Goal: Use online tool/utility: Utilize a website feature to perform a specific function

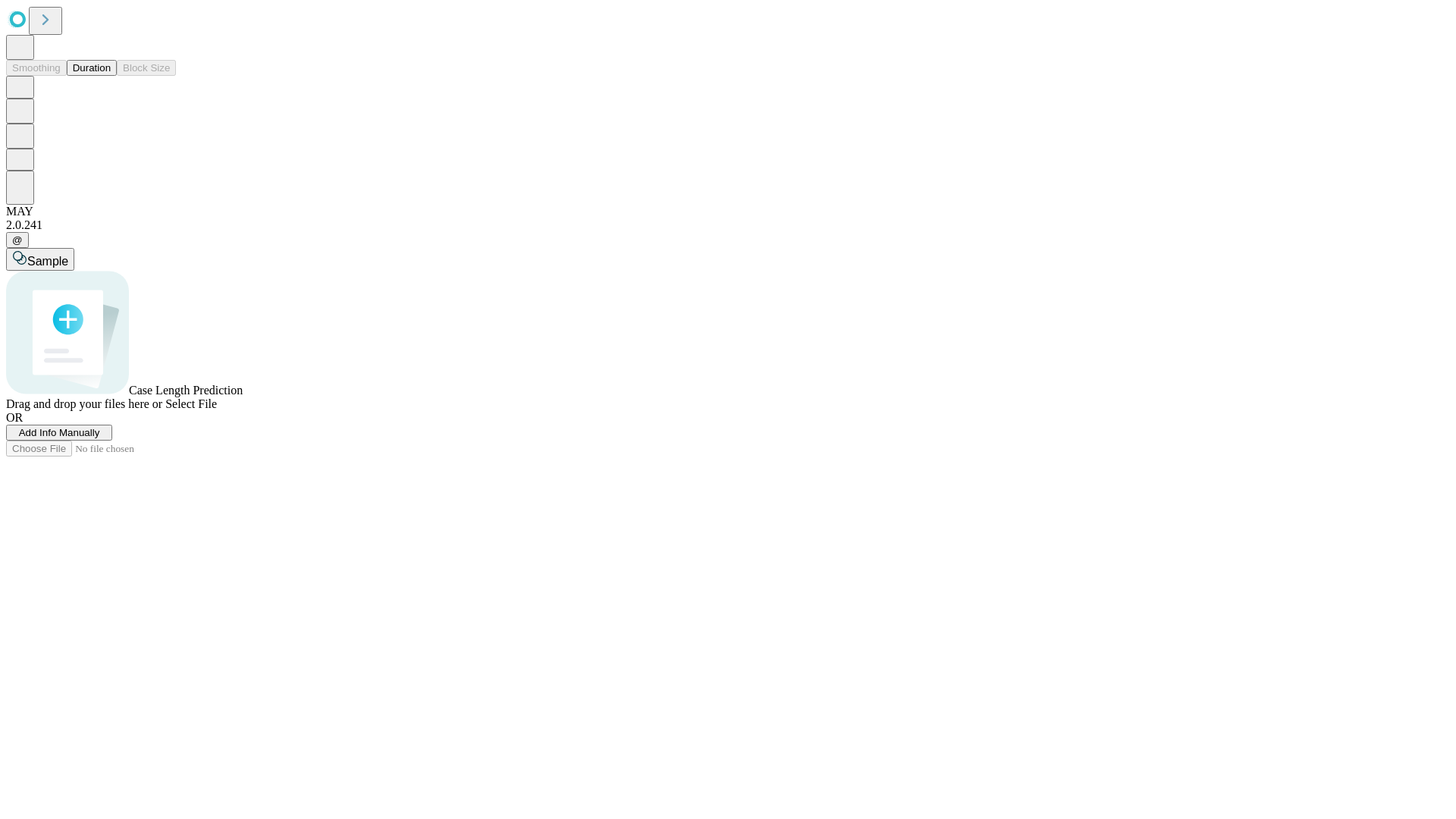
click at [111, 76] on button "Duration" at bounding box center [92, 68] width 50 height 16
click at [217, 411] on span "Select File" at bounding box center [190, 404] width 52 height 13
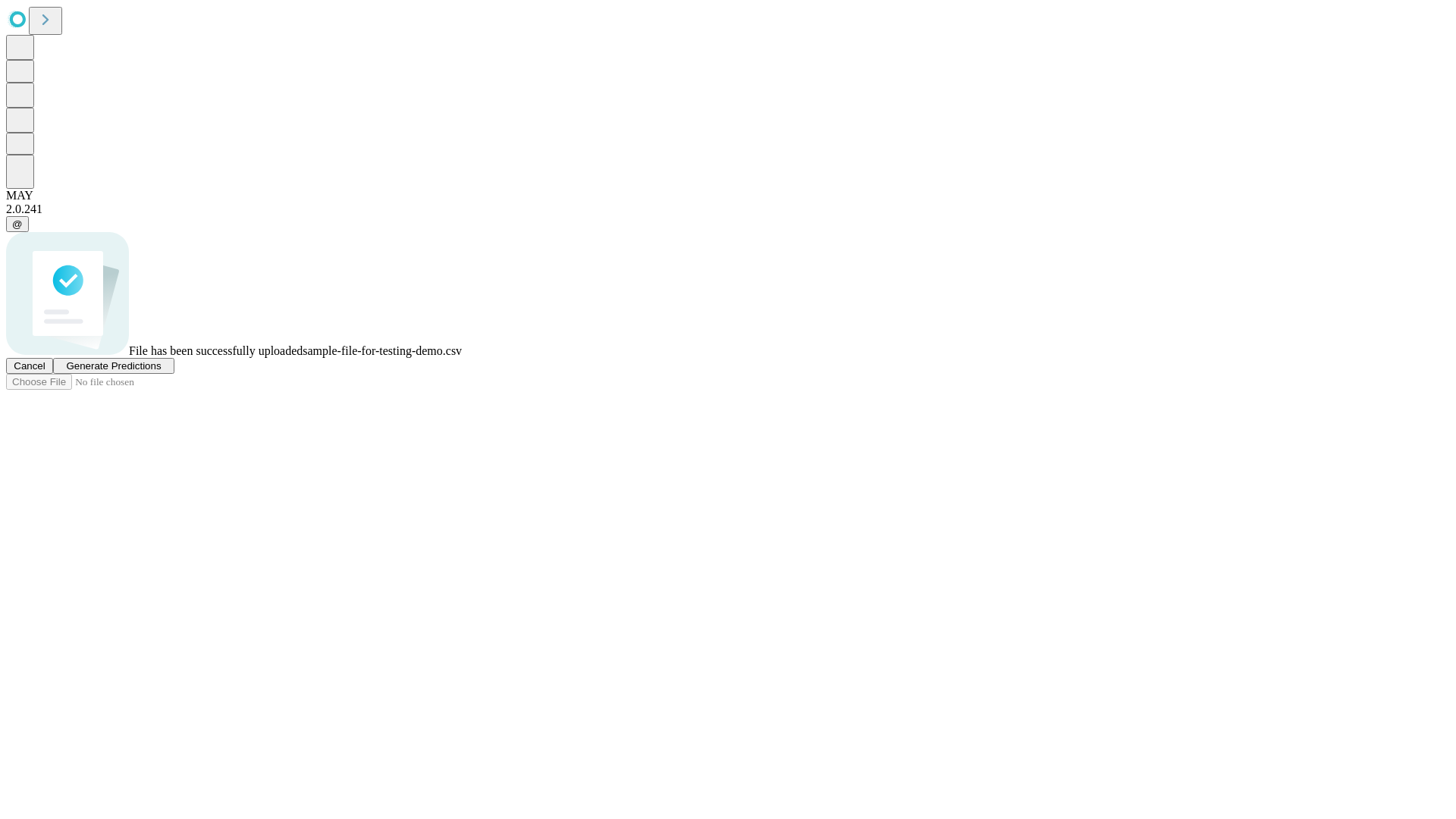
click at [160, 372] on span "Generate Predictions" at bounding box center [113, 366] width 95 height 12
